Goal: Information Seeking & Learning: Learn about a topic

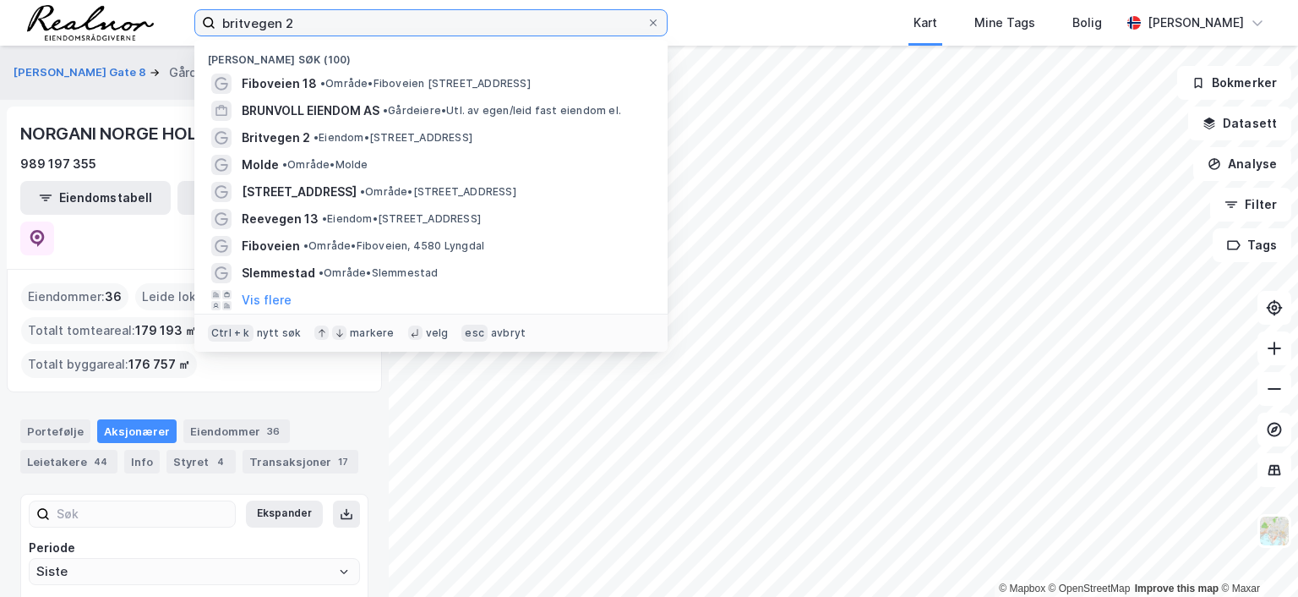
click at [310, 18] on input "britvegen 2" at bounding box center [431, 22] width 431 height 25
drag, startPoint x: 315, startPoint y: 23, endPoint x: 150, endPoint y: 14, distance: 165.0
click at [150, 14] on div "britvegen 2 Nylige søk (100) Fiboveien 18 • Område • [STREET_ADDRESS] BRUNVOLL …" at bounding box center [649, 23] width 1298 height 46
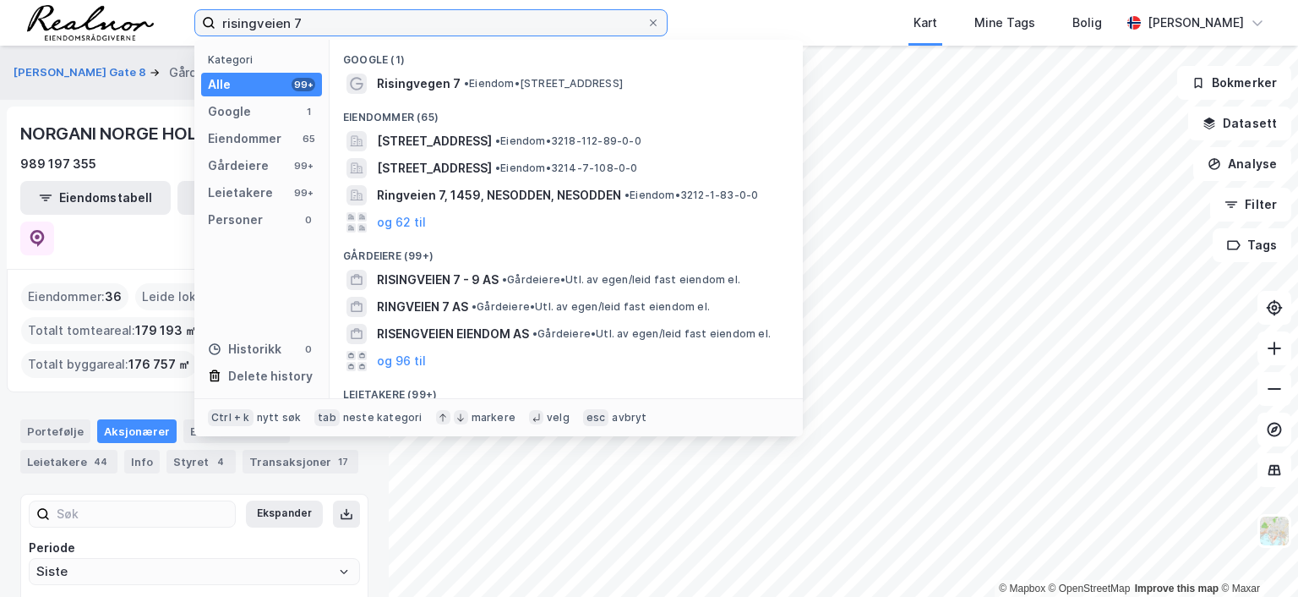
type input "risingveien 7"
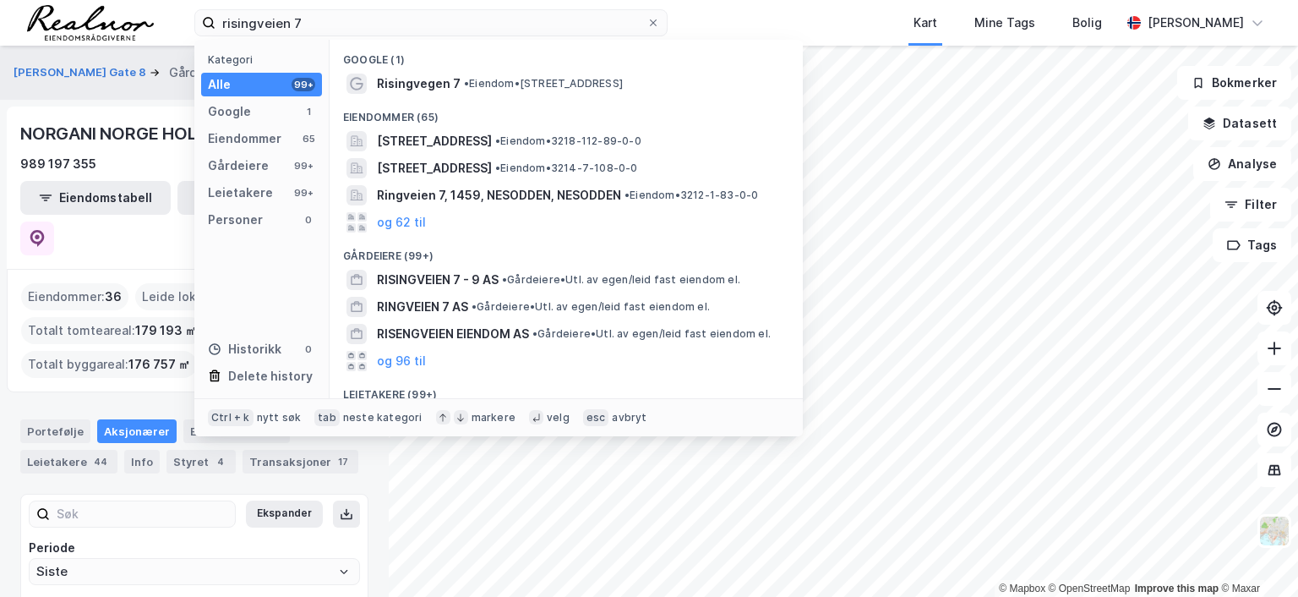
click at [503, 81] on span "• Eiendom • [STREET_ADDRESS]" at bounding box center [543, 84] width 159 height 14
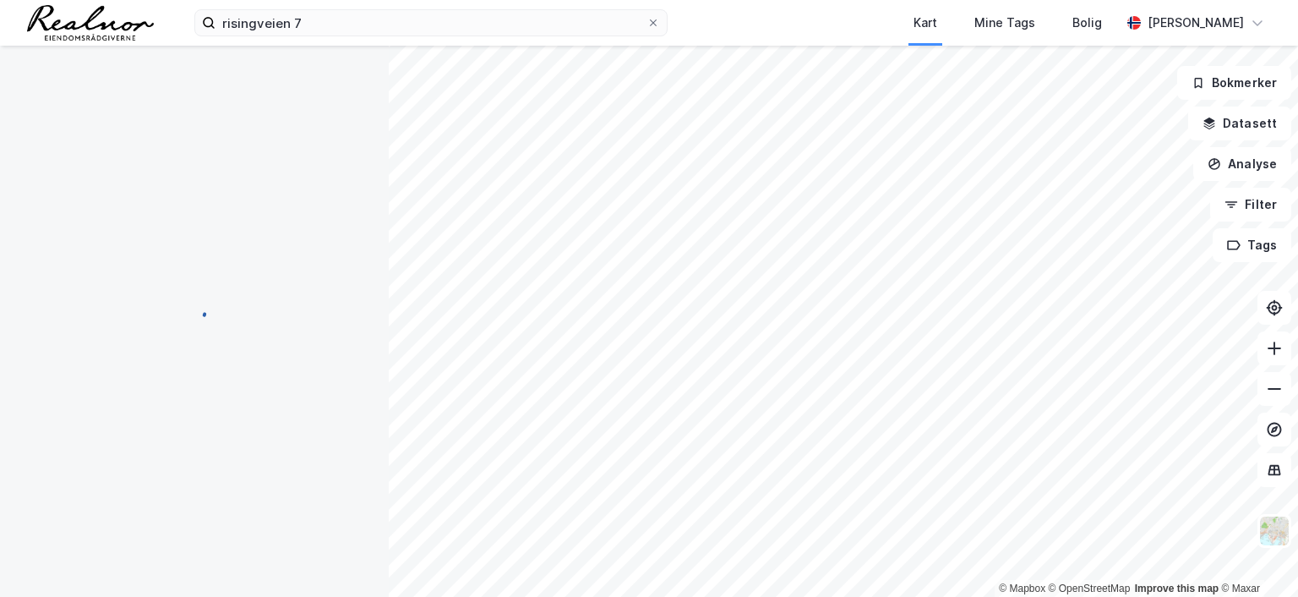
scroll to position [10, 0]
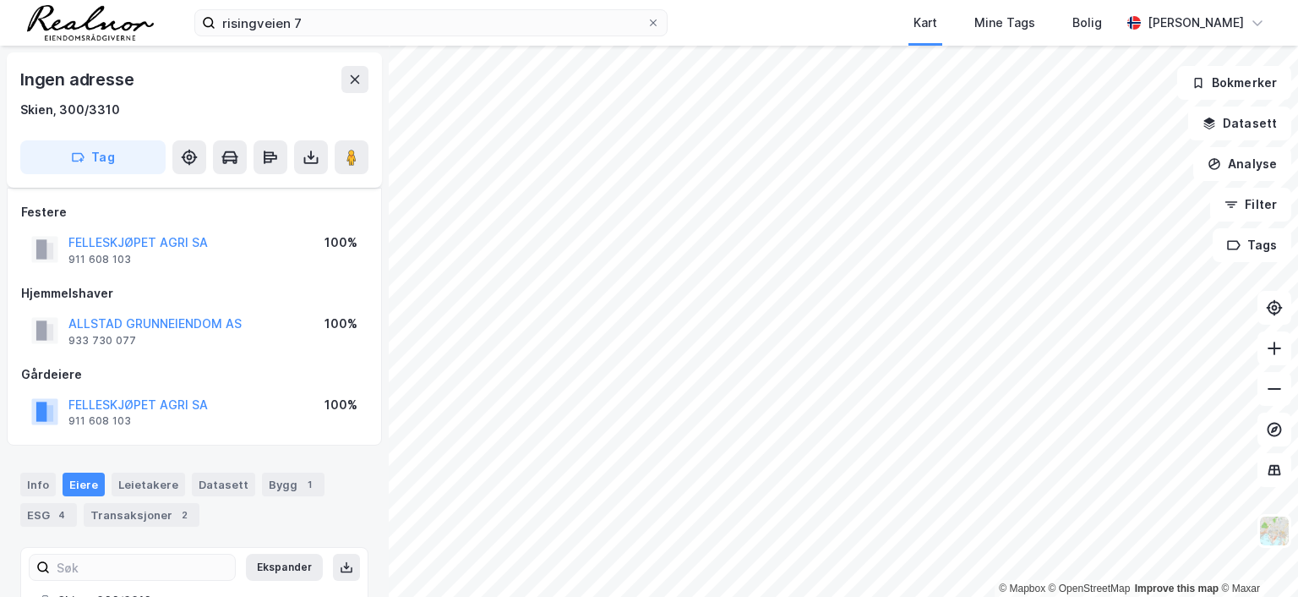
scroll to position [10, 0]
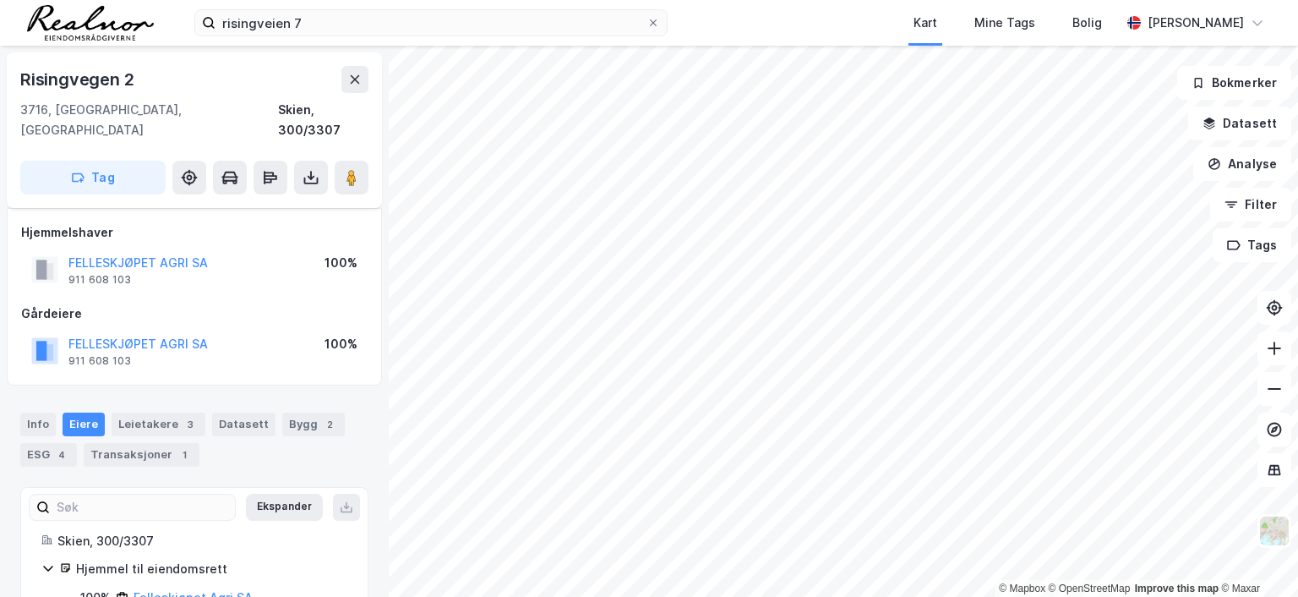
scroll to position [10, 0]
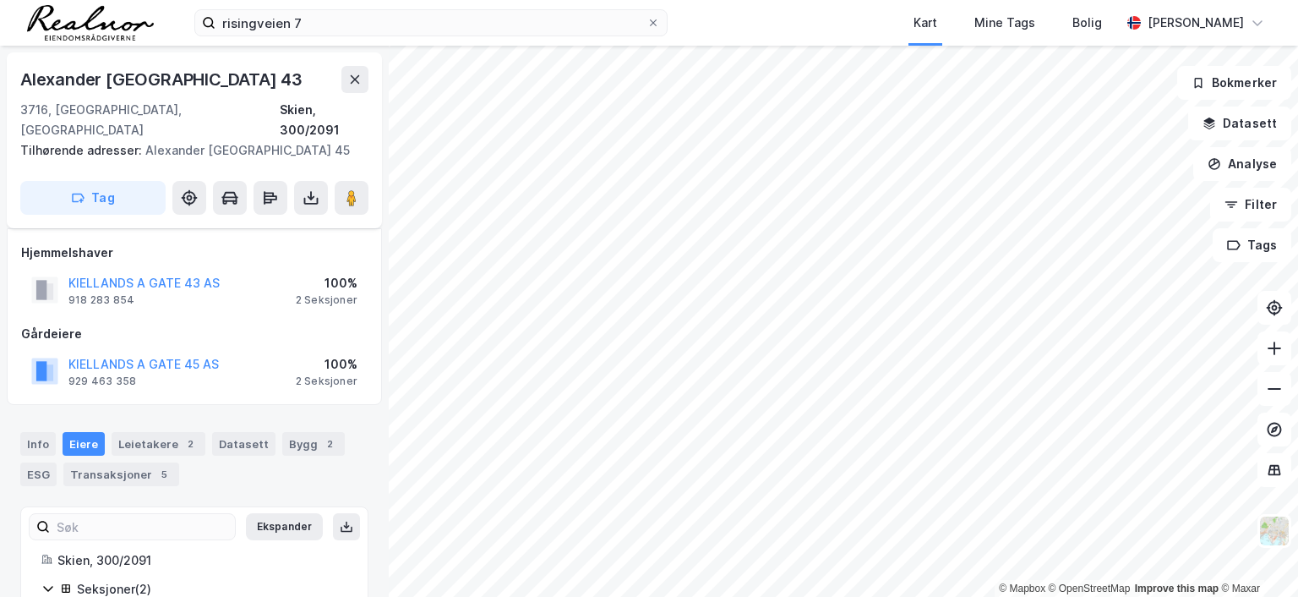
scroll to position [10, 0]
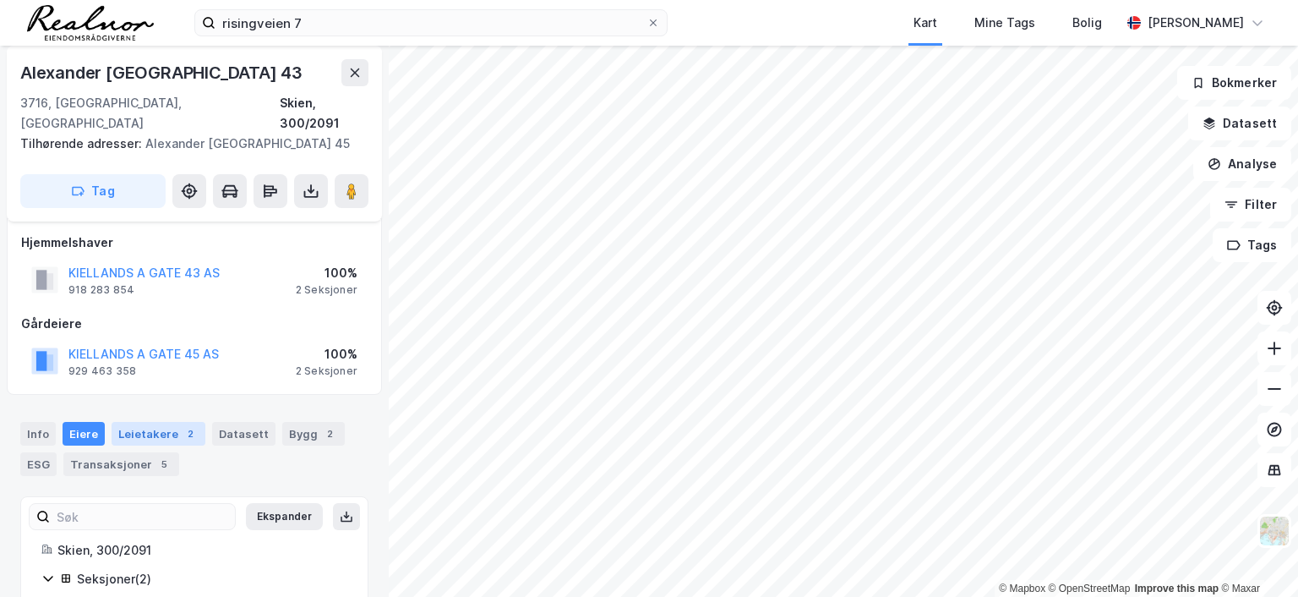
click at [150, 422] on div "Leietakere 2" at bounding box center [159, 434] width 94 height 24
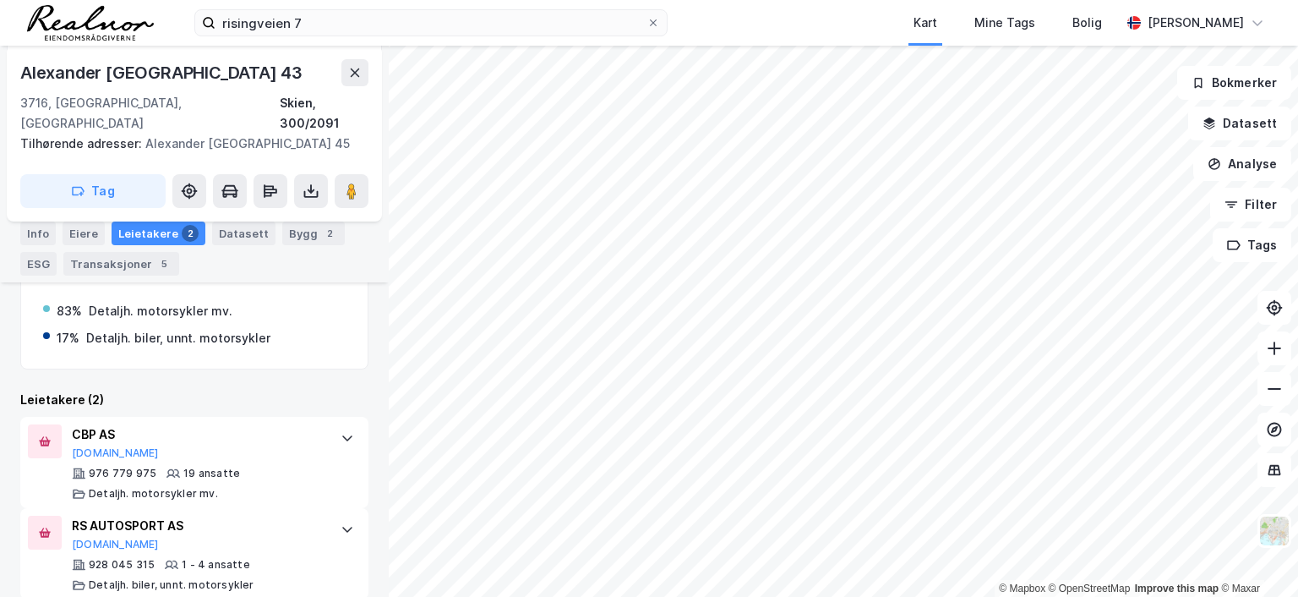
scroll to position [350, 0]
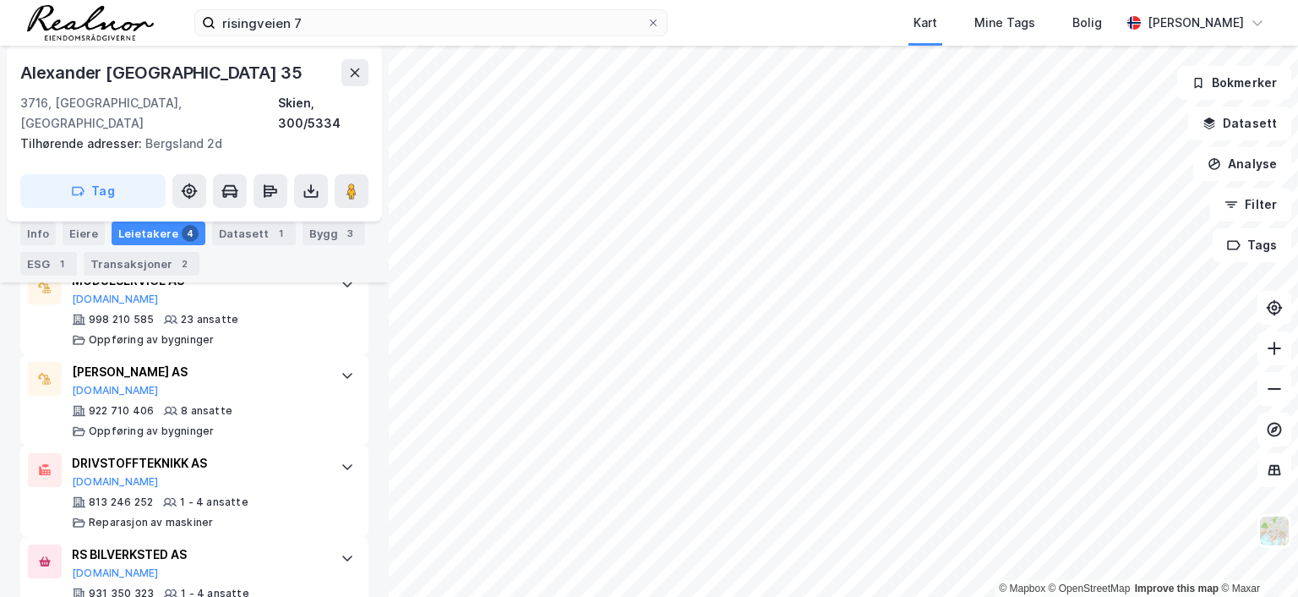
scroll to position [553, 0]
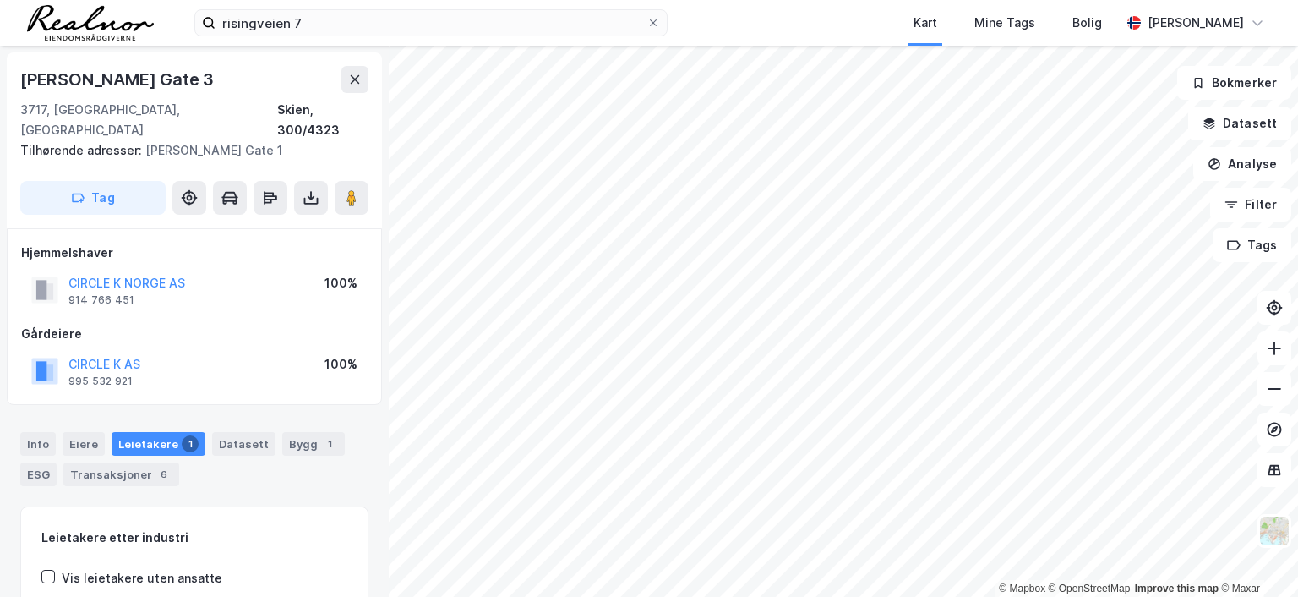
scroll to position [1, 0]
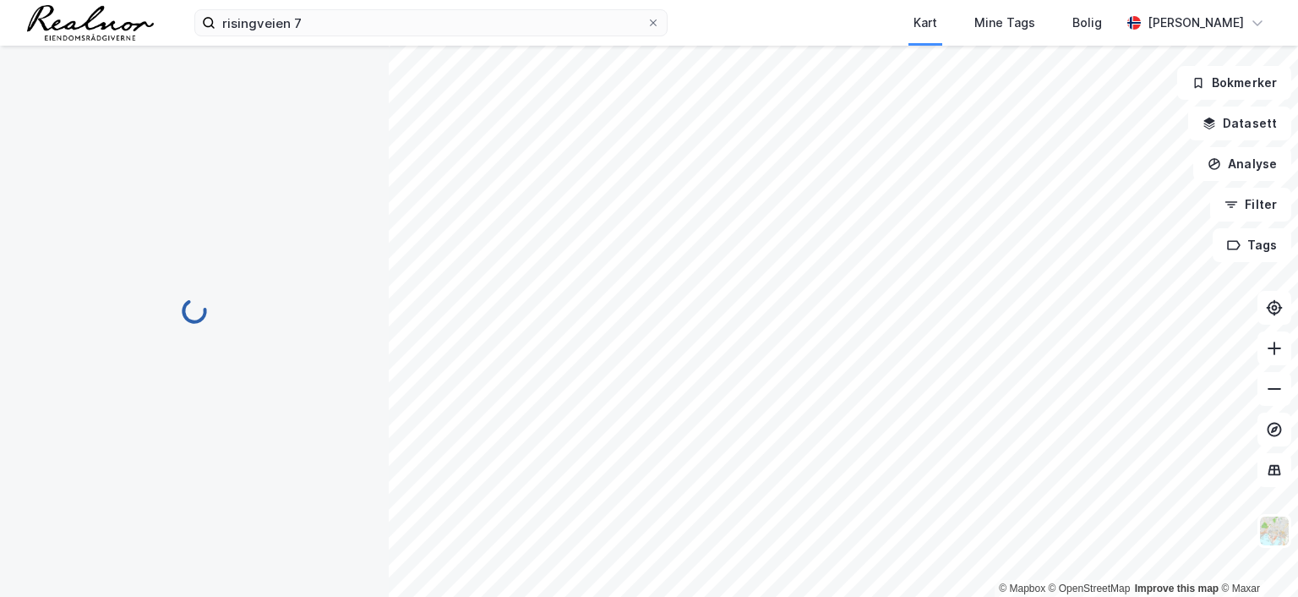
scroll to position [1, 0]
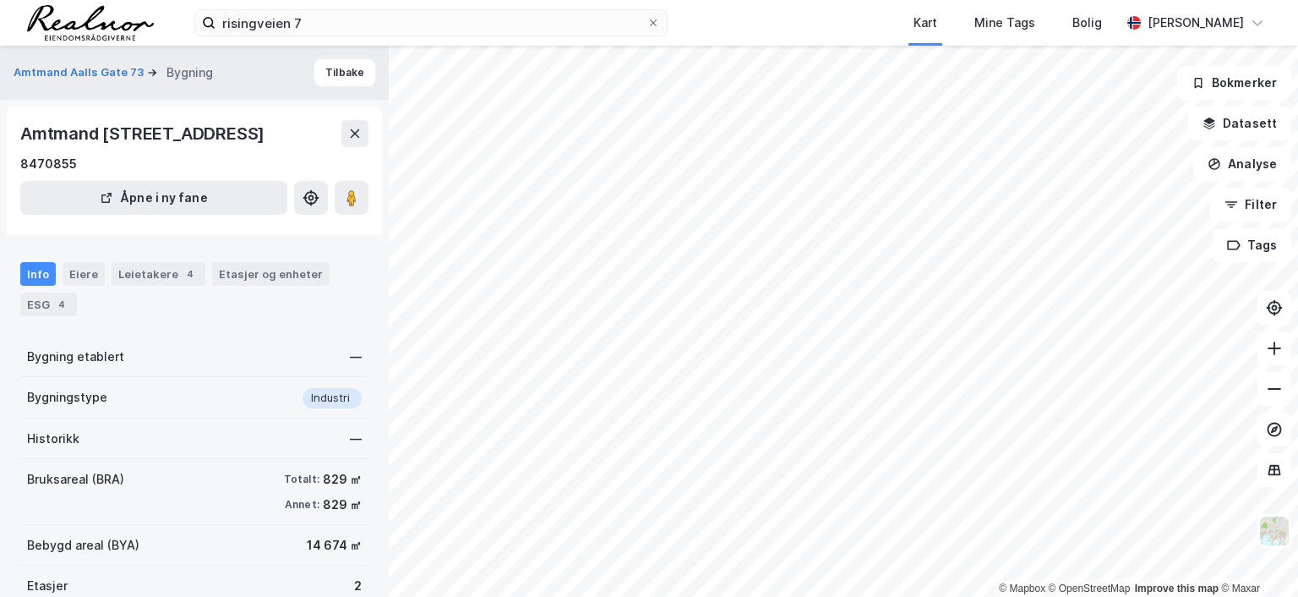
scroll to position [1, 0]
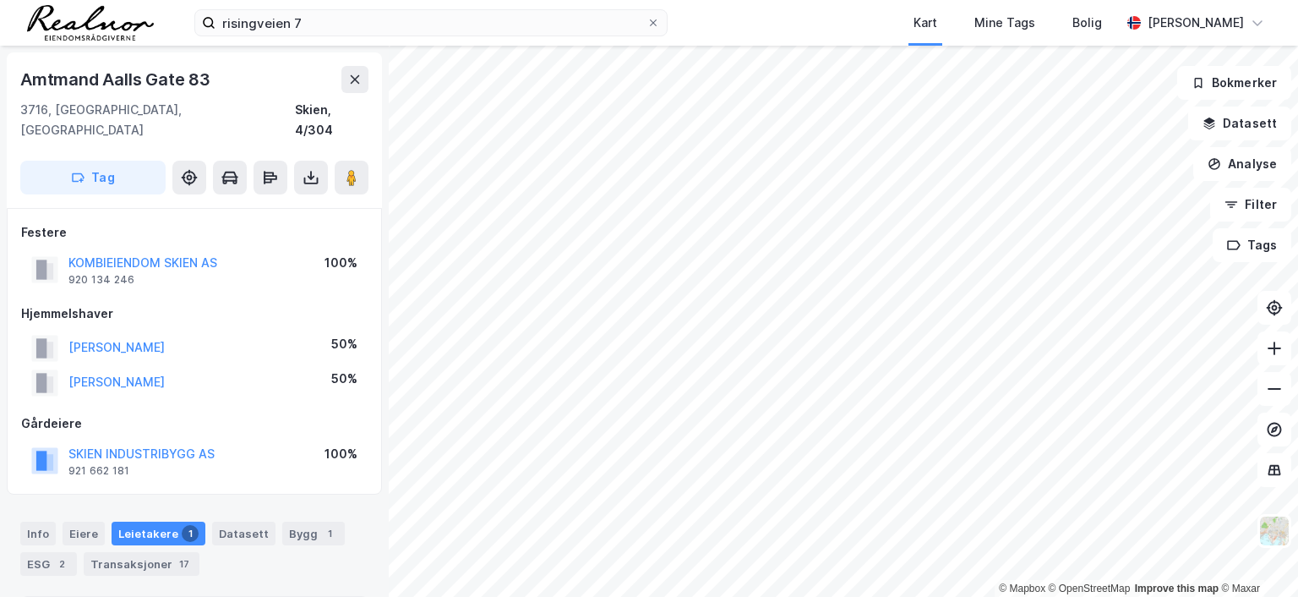
scroll to position [1, 0]
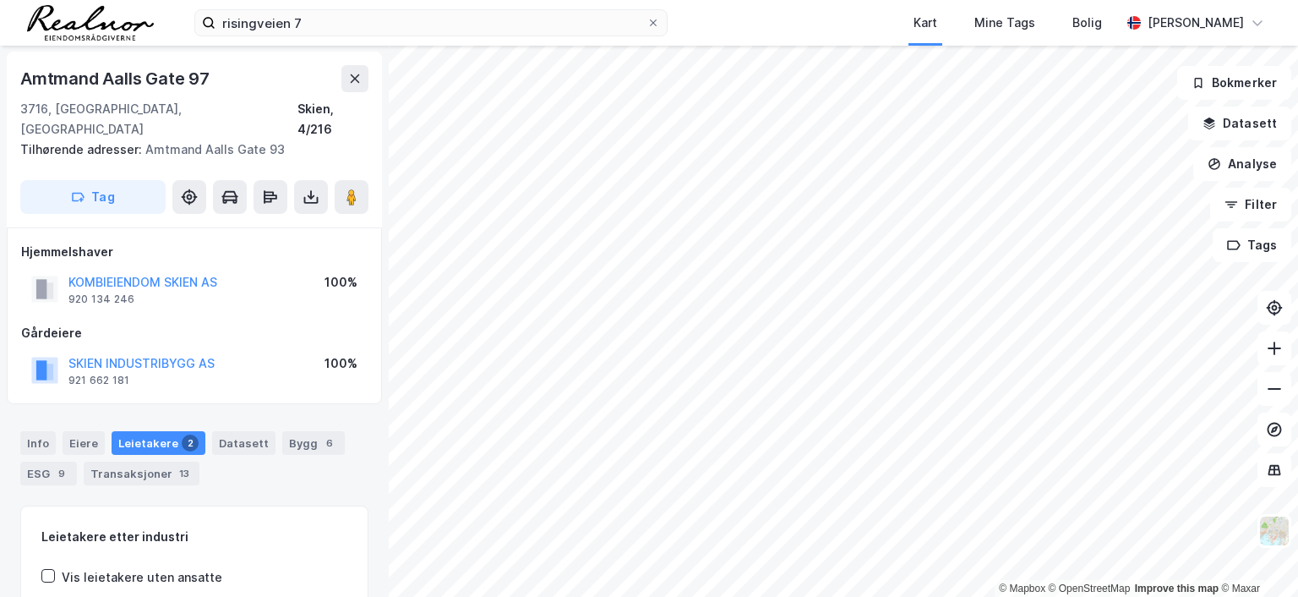
scroll to position [1, 0]
